Goal: Information Seeking & Learning: Find specific fact

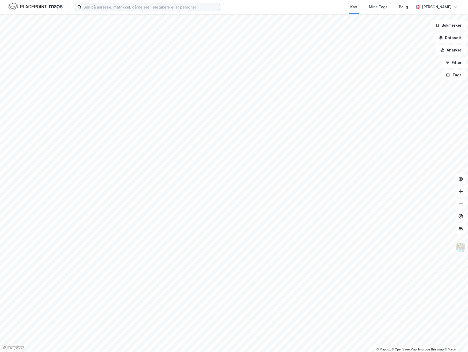
click at [111, 8] on input at bounding box center [151, 7] width 138 height 8
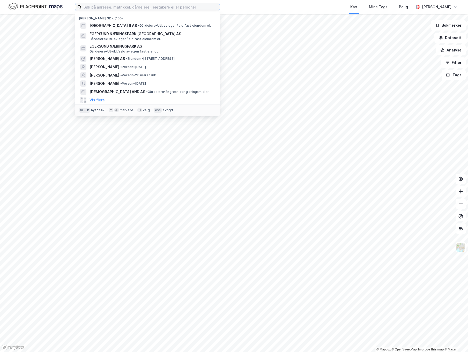
paste input "[PERSON_NAME]"
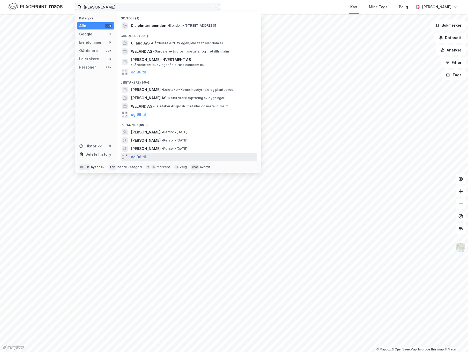
type input "[PERSON_NAME]"
click at [139, 154] on button "og 96 til" at bounding box center [138, 157] width 15 height 6
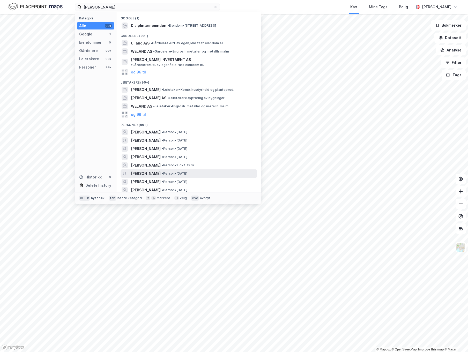
click at [162, 172] on span "•" at bounding box center [163, 174] width 2 height 4
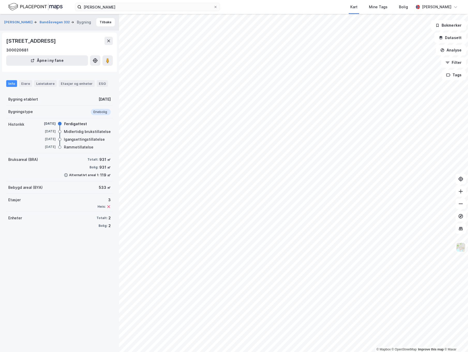
click at [468, 164] on html "[PERSON_NAME] Kart Mine Tags Bolig [PERSON_NAME] © Mapbox © OpenStreetMap Impro…" at bounding box center [234, 176] width 468 height 352
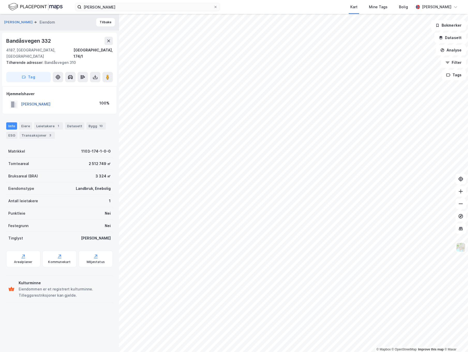
click at [0, 0] on button "[PERSON_NAME]" at bounding box center [0, 0] width 0 height 0
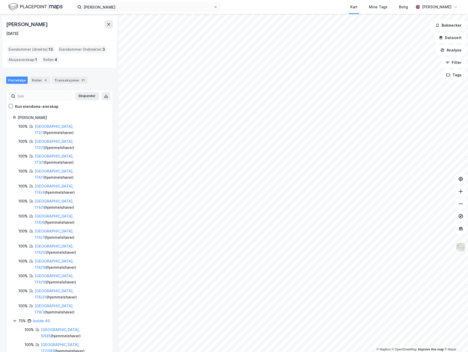
click at [13, 319] on icon at bounding box center [15, 321] width 4 height 4
click at [54, 229] on link "[GEOGRAPHIC_DATA], 174/7" at bounding box center [54, 234] width 39 height 11
click at [65, 328] on link "[GEOGRAPHIC_DATA], 5/585" at bounding box center [60, 333] width 39 height 11
click at [59, 343] on link "[GEOGRAPHIC_DATA], 17/1383" at bounding box center [60, 348] width 39 height 11
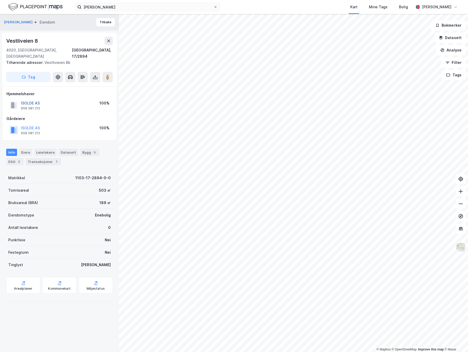
click at [0, 0] on button "ISOLDE AS" at bounding box center [0, 0] width 0 height 0
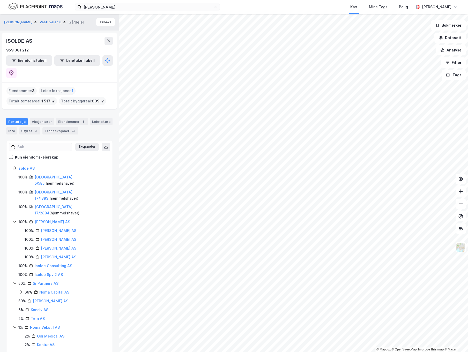
click at [16, 167] on icon at bounding box center [14, 168] width 3 height 2
click at [27, 166] on link "Isolde AS" at bounding box center [26, 168] width 17 height 4
